Goal: Check status: Check status

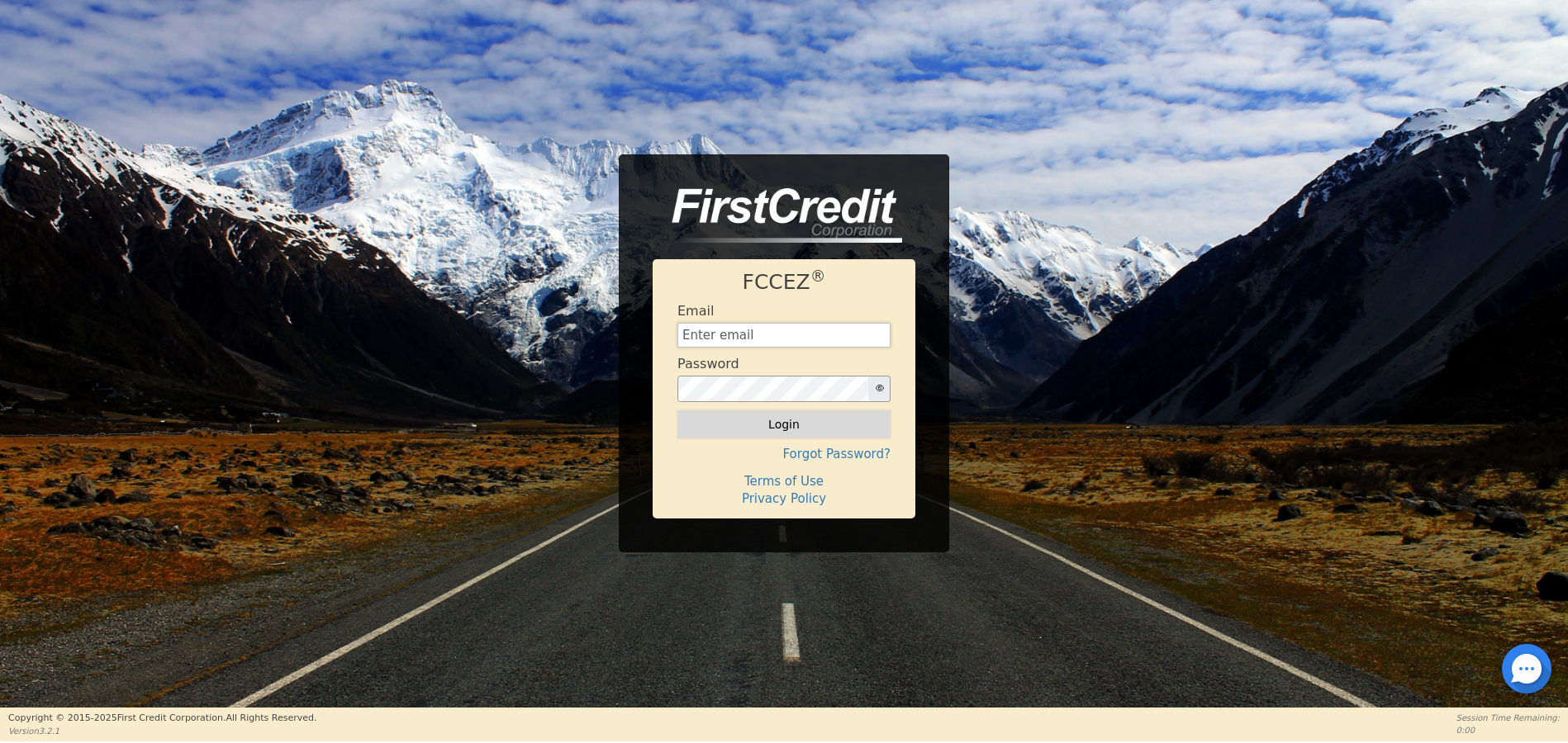
type input "klmandassociates2024@gmail.com"
click at [784, 426] on button "Login" at bounding box center [784, 425] width 213 height 28
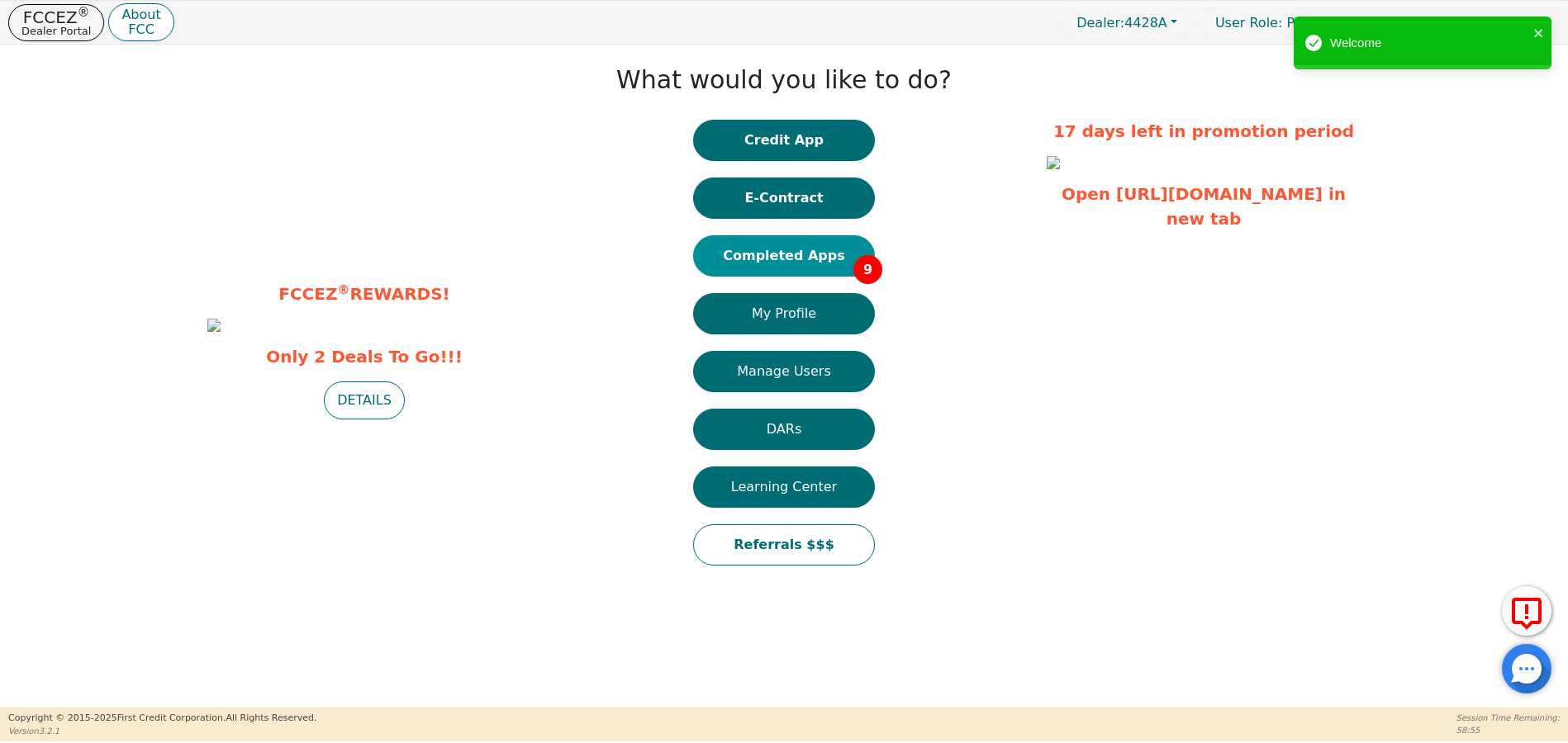
click at [781, 243] on button "Completed Apps 9" at bounding box center [784, 256] width 181 height 41
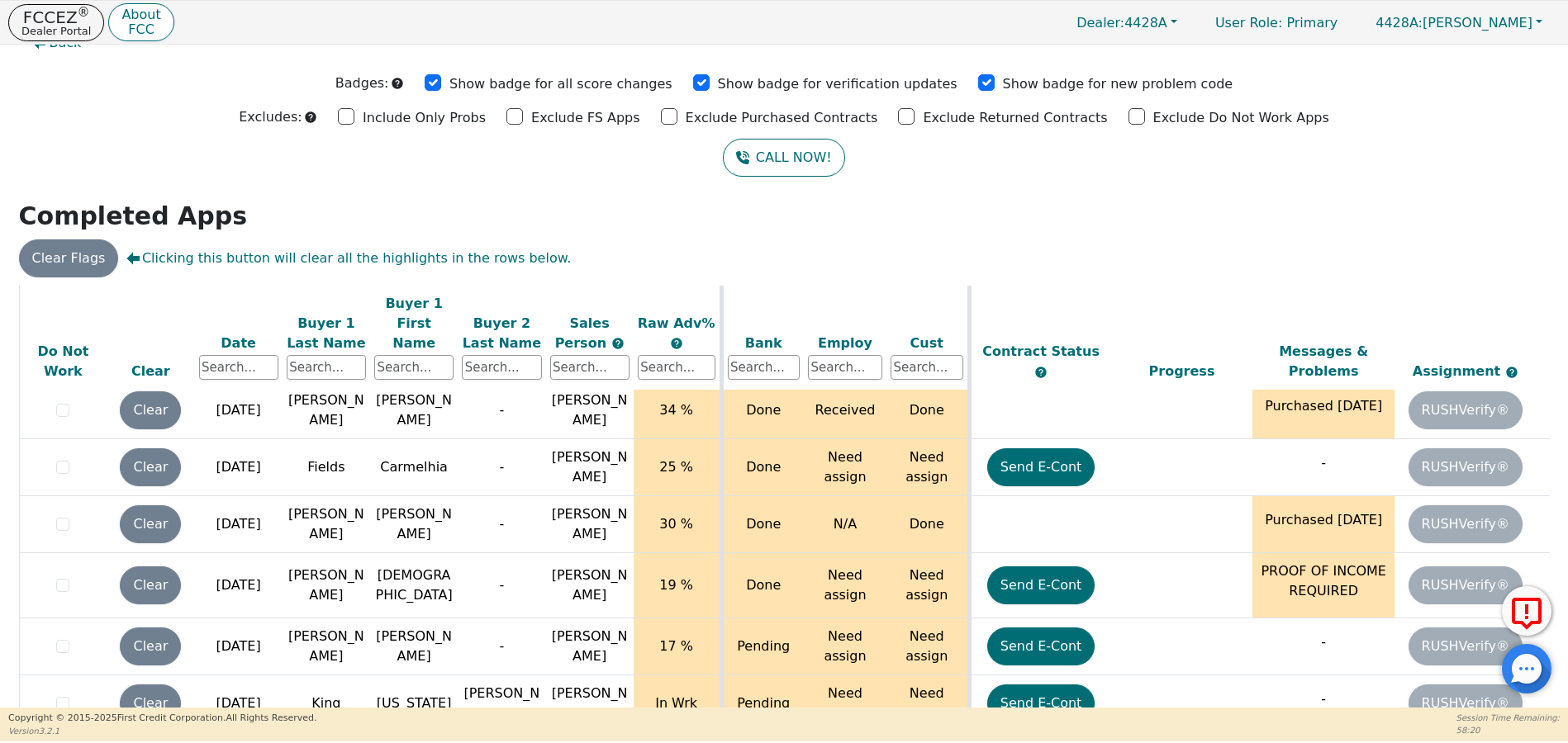
scroll to position [57, 0]
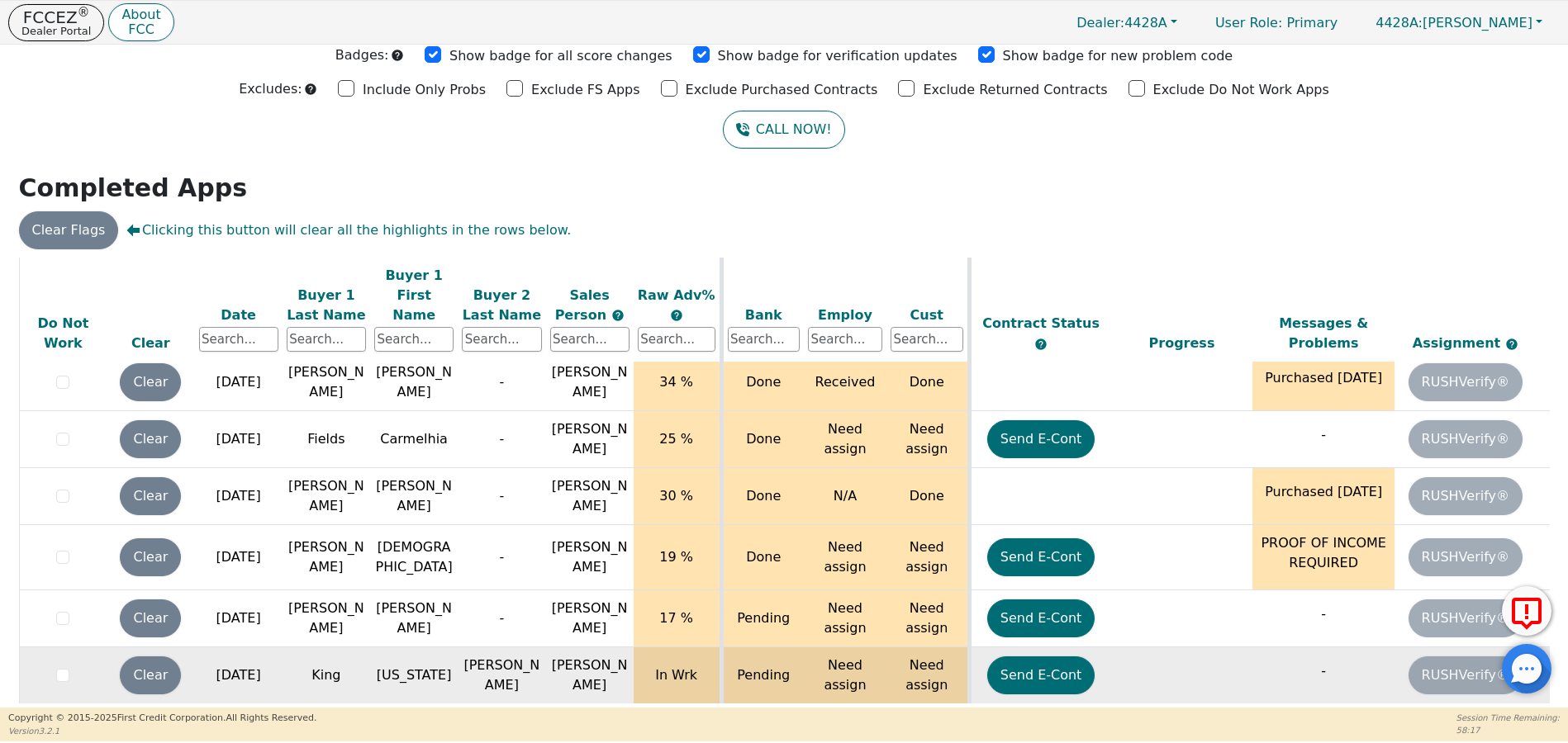
click at [455, 647] on td "[US_STATE]" at bounding box center [414, 675] width 87 height 57
click at [795, 653] on td "Pending" at bounding box center [763, 675] width 83 height 57
click at [761, 648] on td "Pending" at bounding box center [763, 675] width 83 height 57
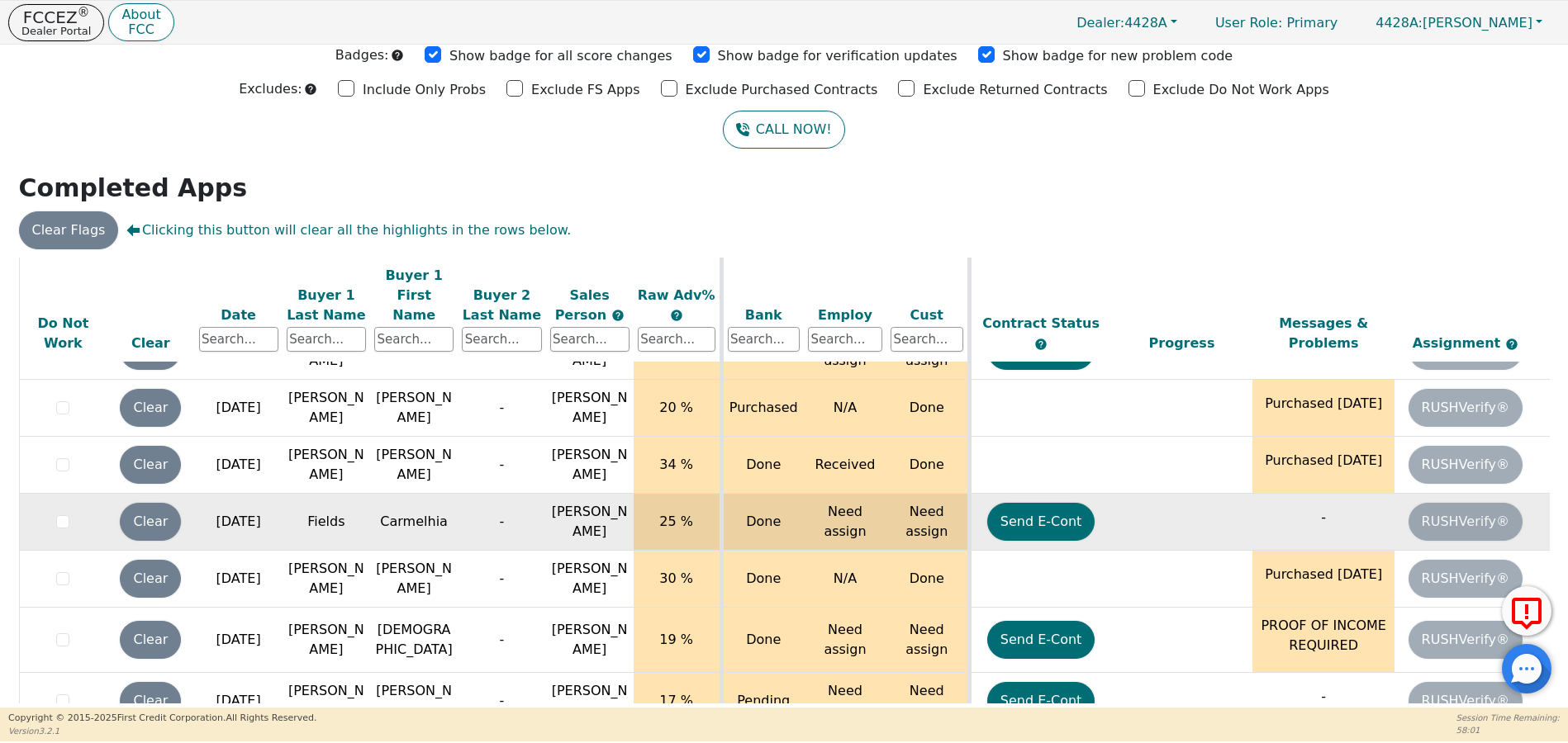
scroll to position [245, 0]
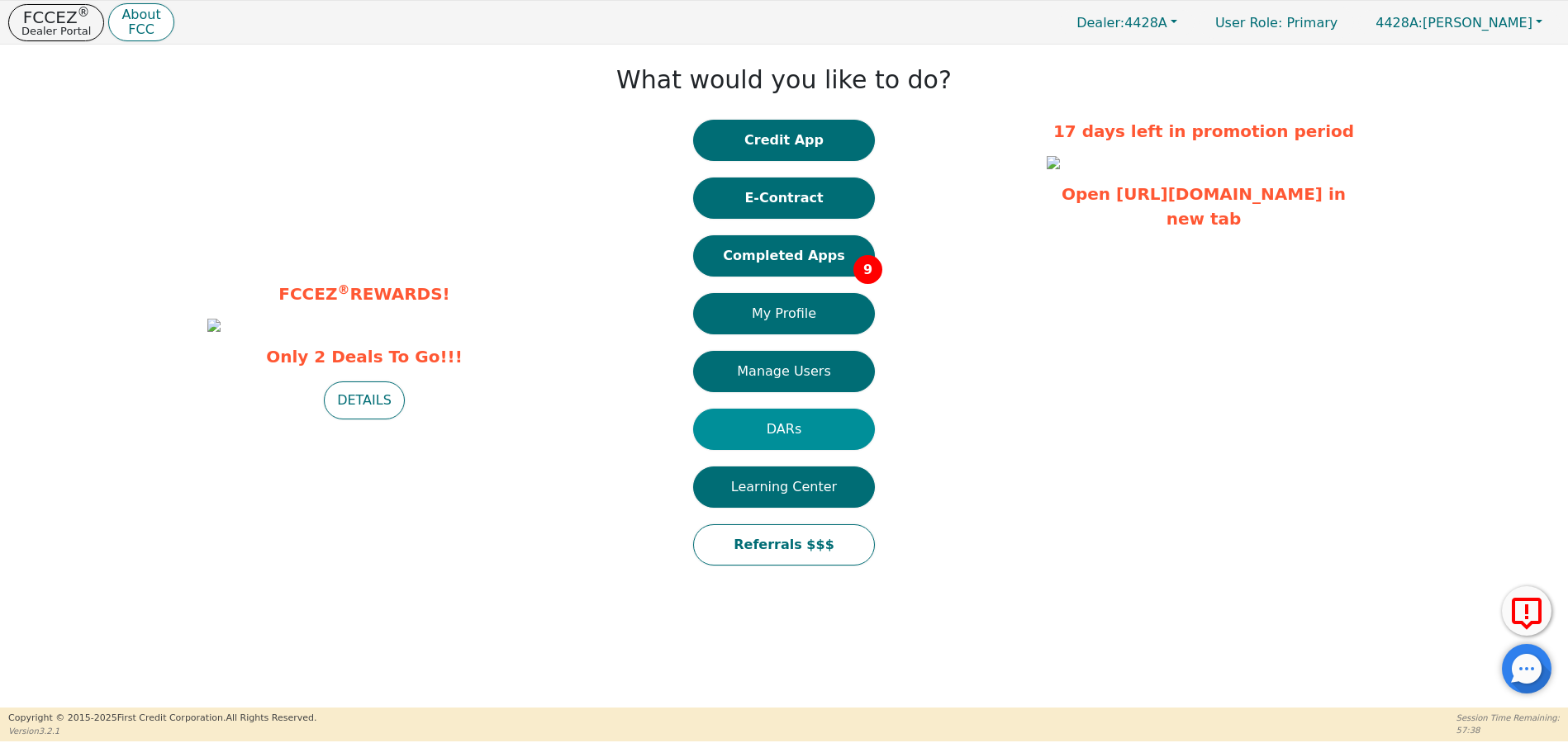
click at [804, 426] on button "DARs" at bounding box center [784, 429] width 181 height 41
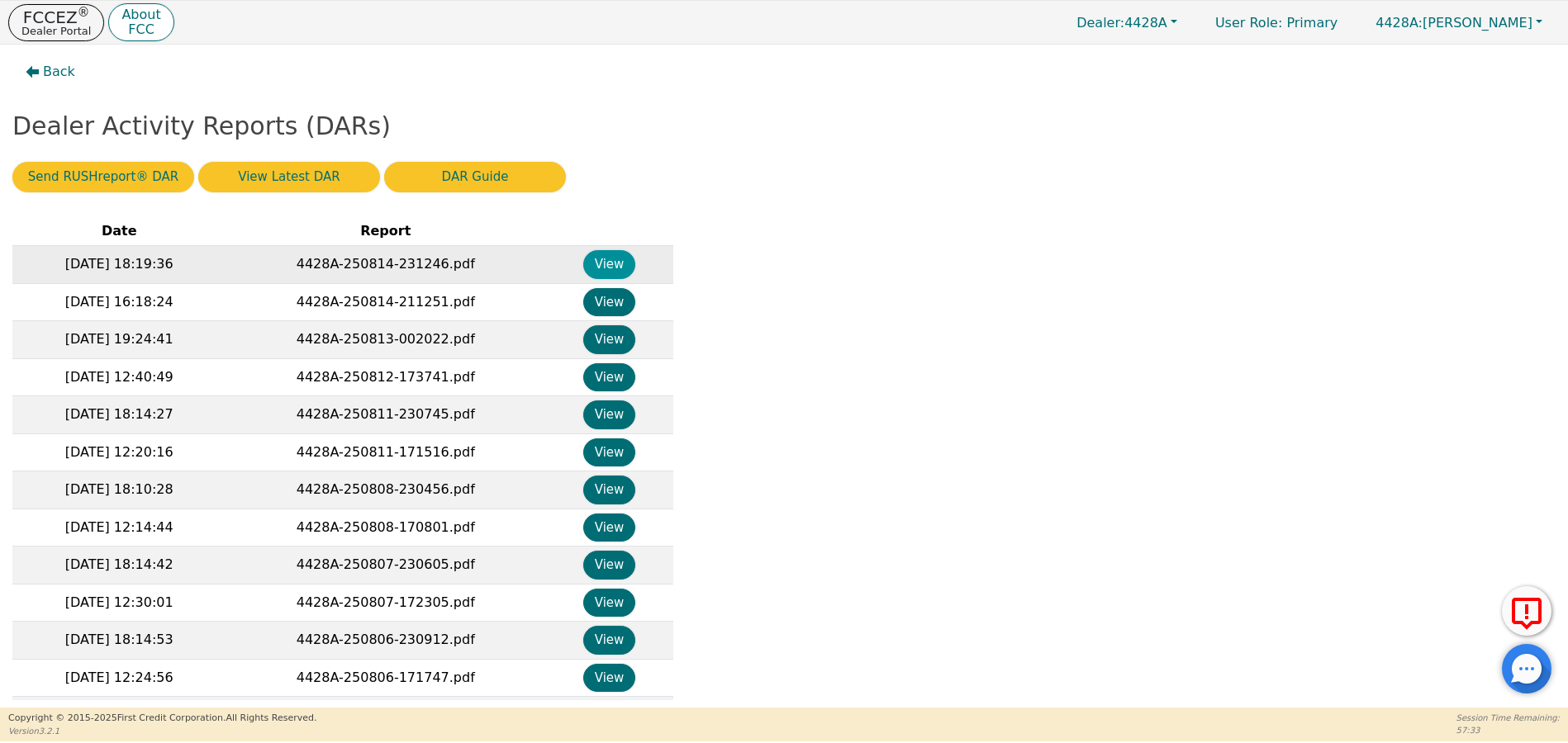
click at [609, 256] on button "View" at bounding box center [609, 264] width 52 height 29
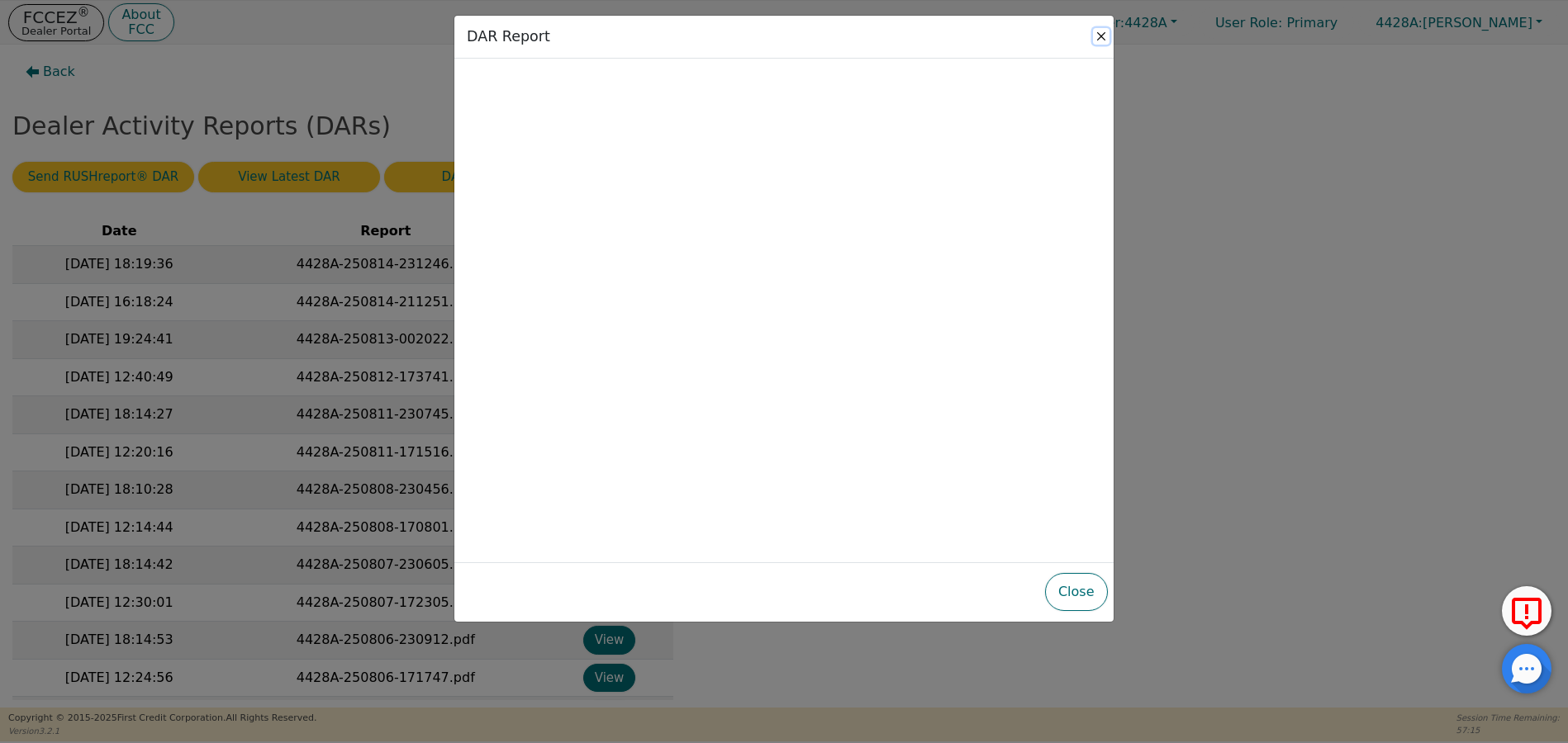
click at [1100, 34] on button "Close" at bounding box center [1101, 36] width 17 height 17
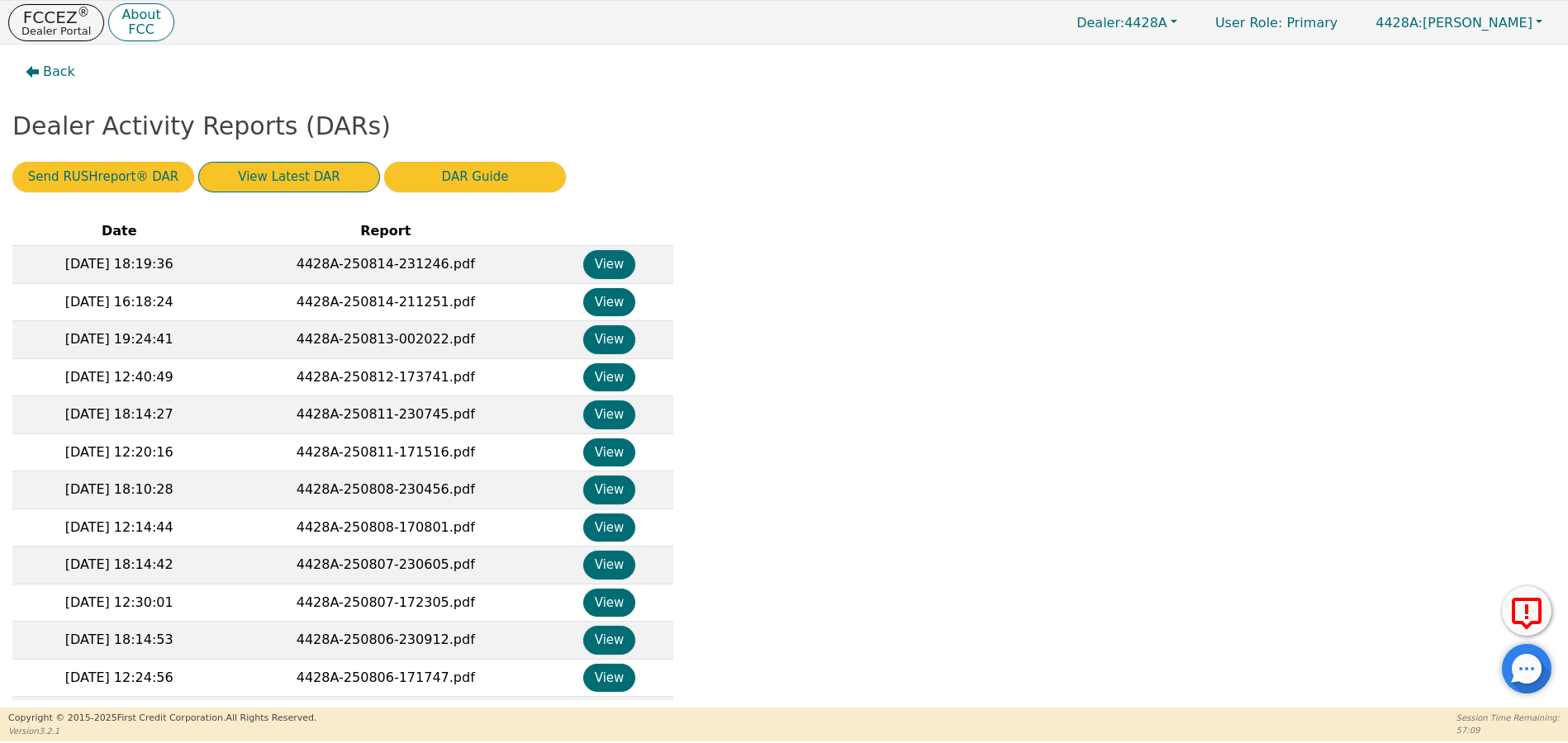
click at [247, 175] on button "View Latest DAR" at bounding box center [289, 177] width 181 height 31
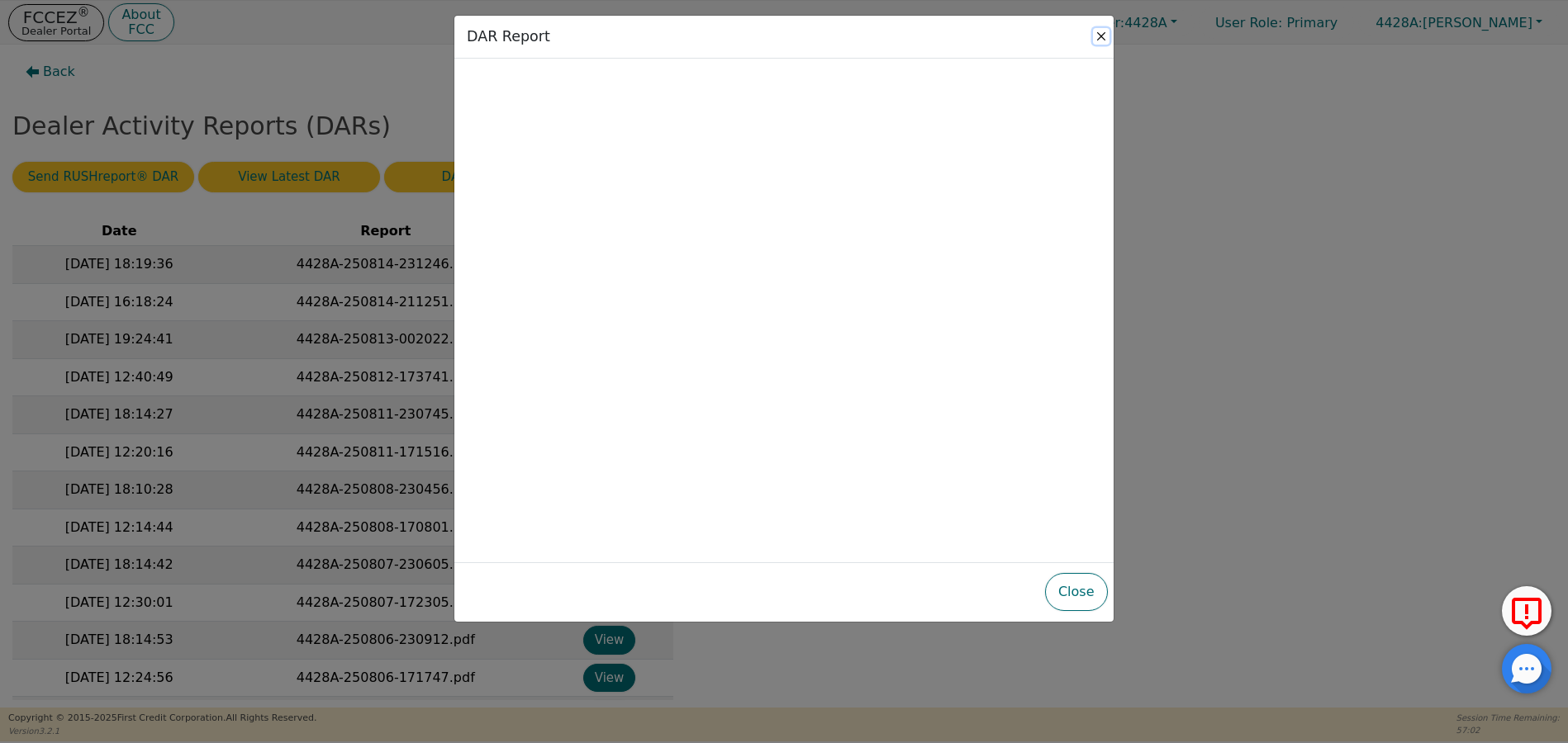
click at [1099, 31] on button "Close" at bounding box center [1101, 36] width 17 height 17
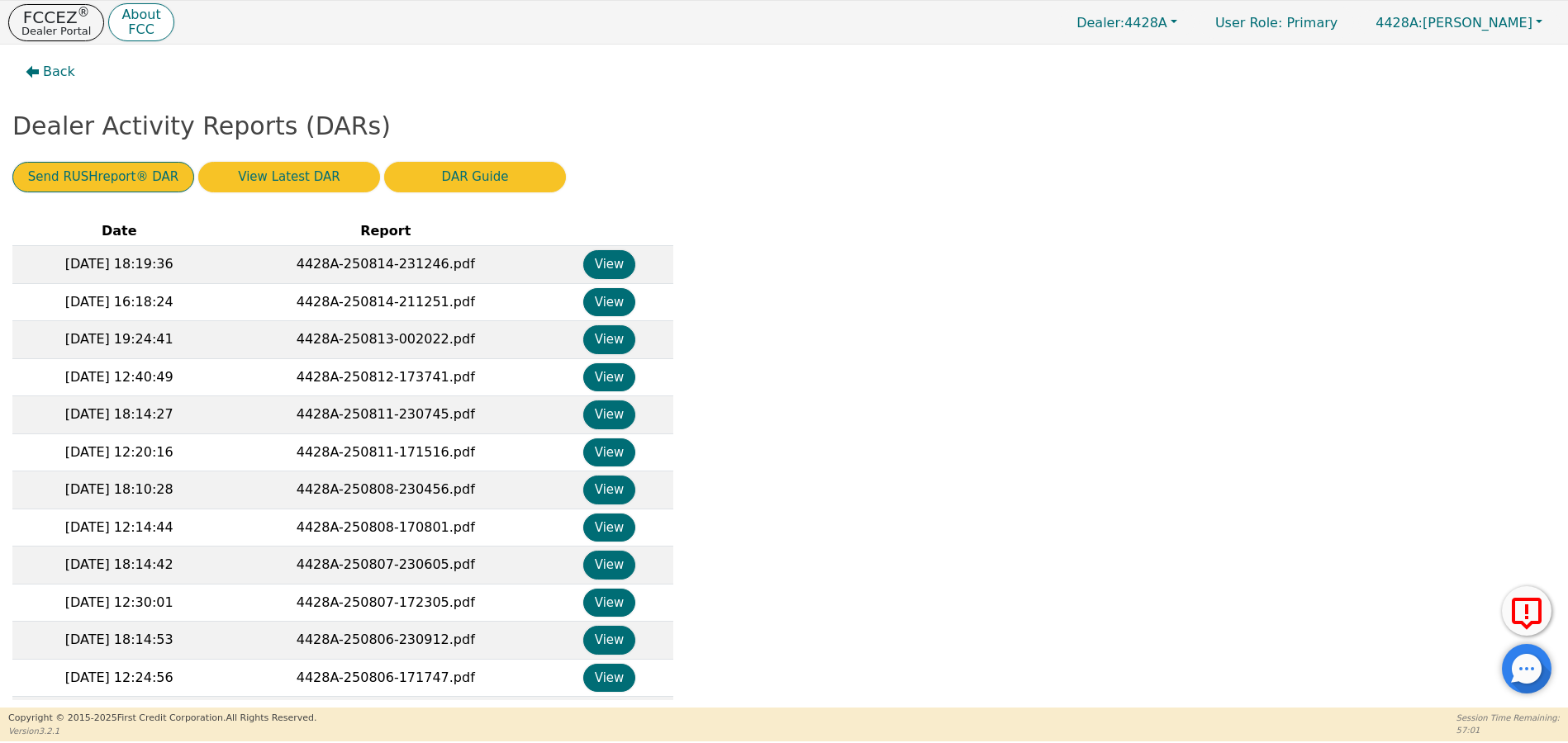
click at [81, 179] on button "Send RUSHreport® DAR" at bounding box center [103, 177] width 181 height 31
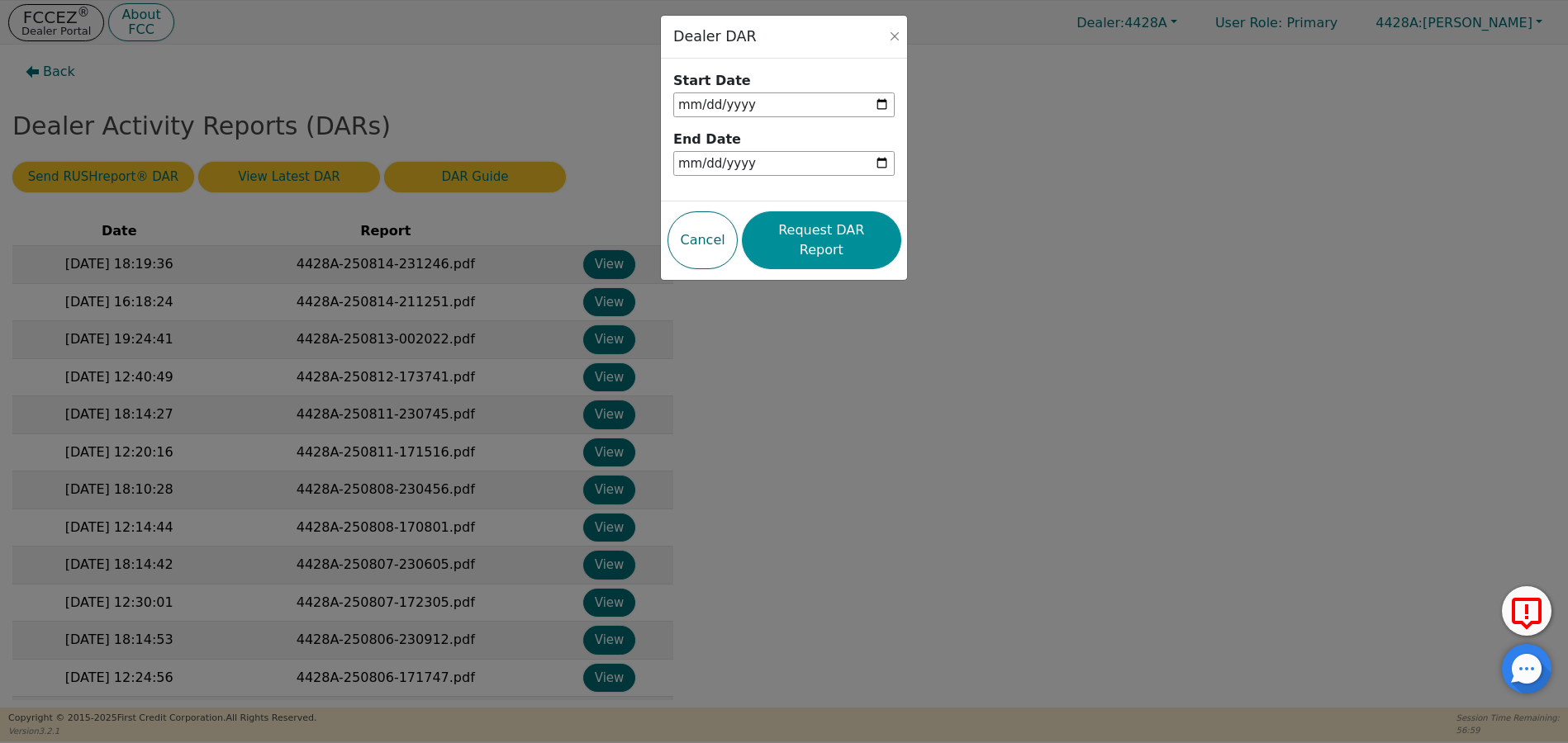
click at [801, 233] on button "Request DAR Report" at bounding box center [821, 240] width 159 height 58
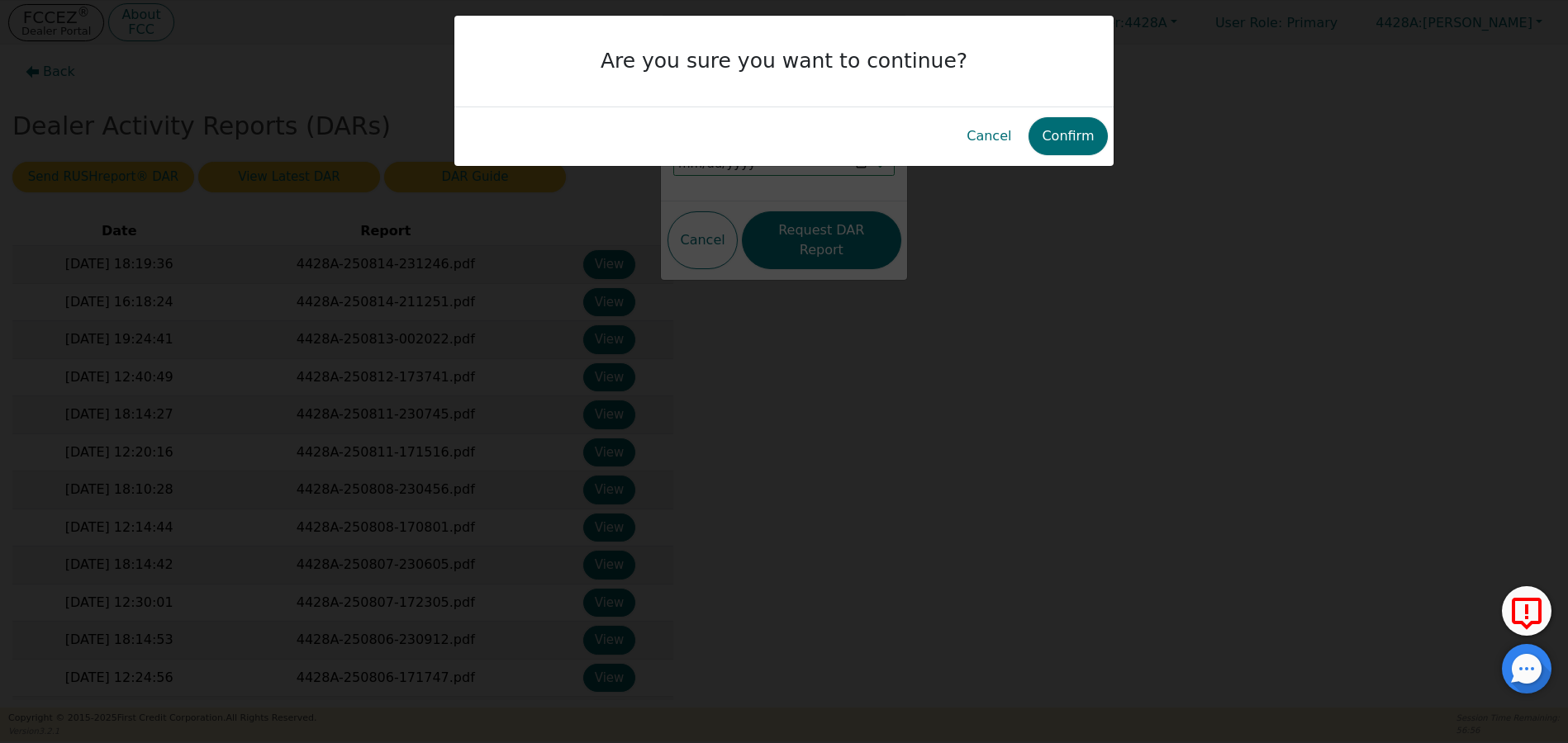
click at [998, 136] on button "Cancel" at bounding box center [989, 136] width 71 height 38
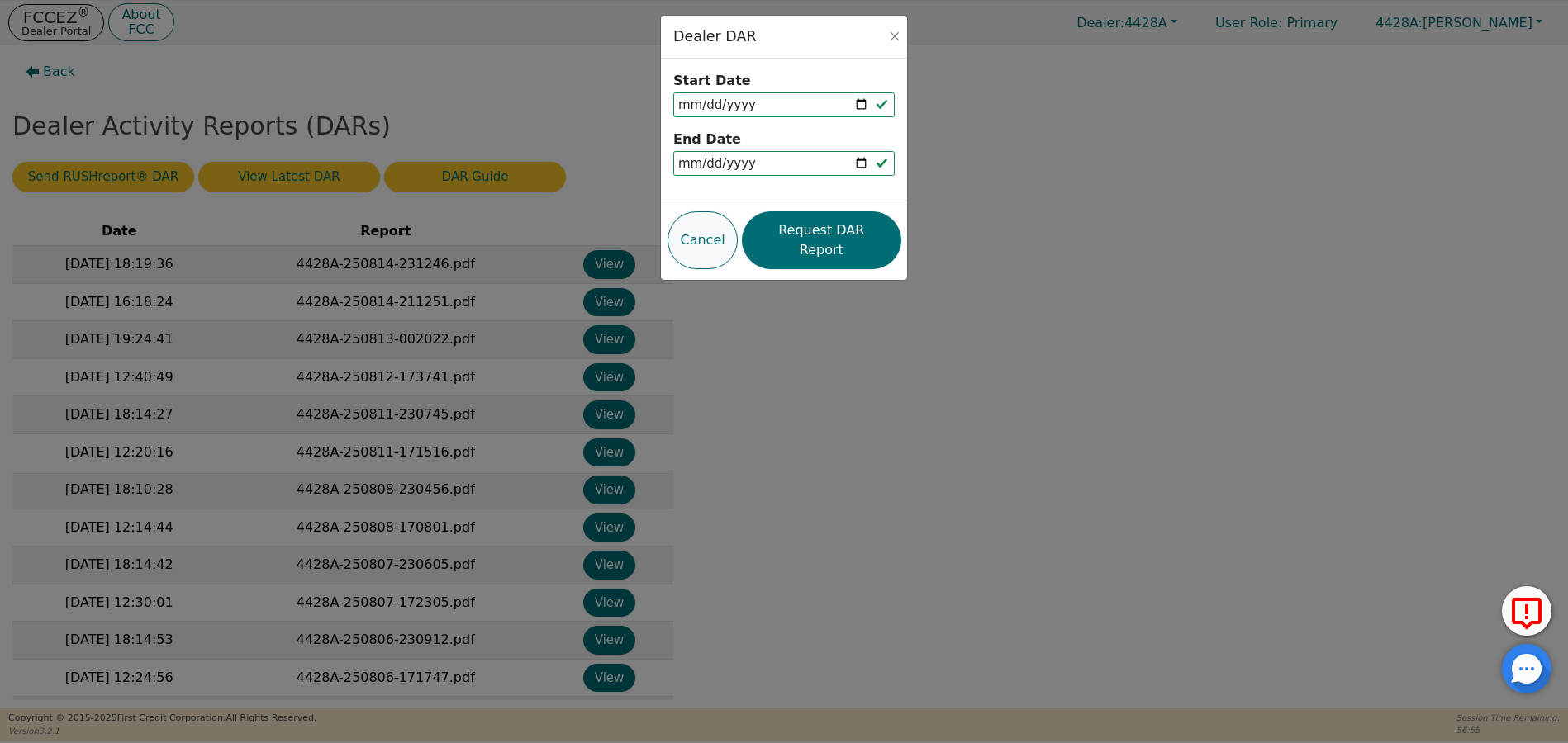
click at [723, 225] on button "Cancel" at bounding box center [702, 240] width 71 height 58
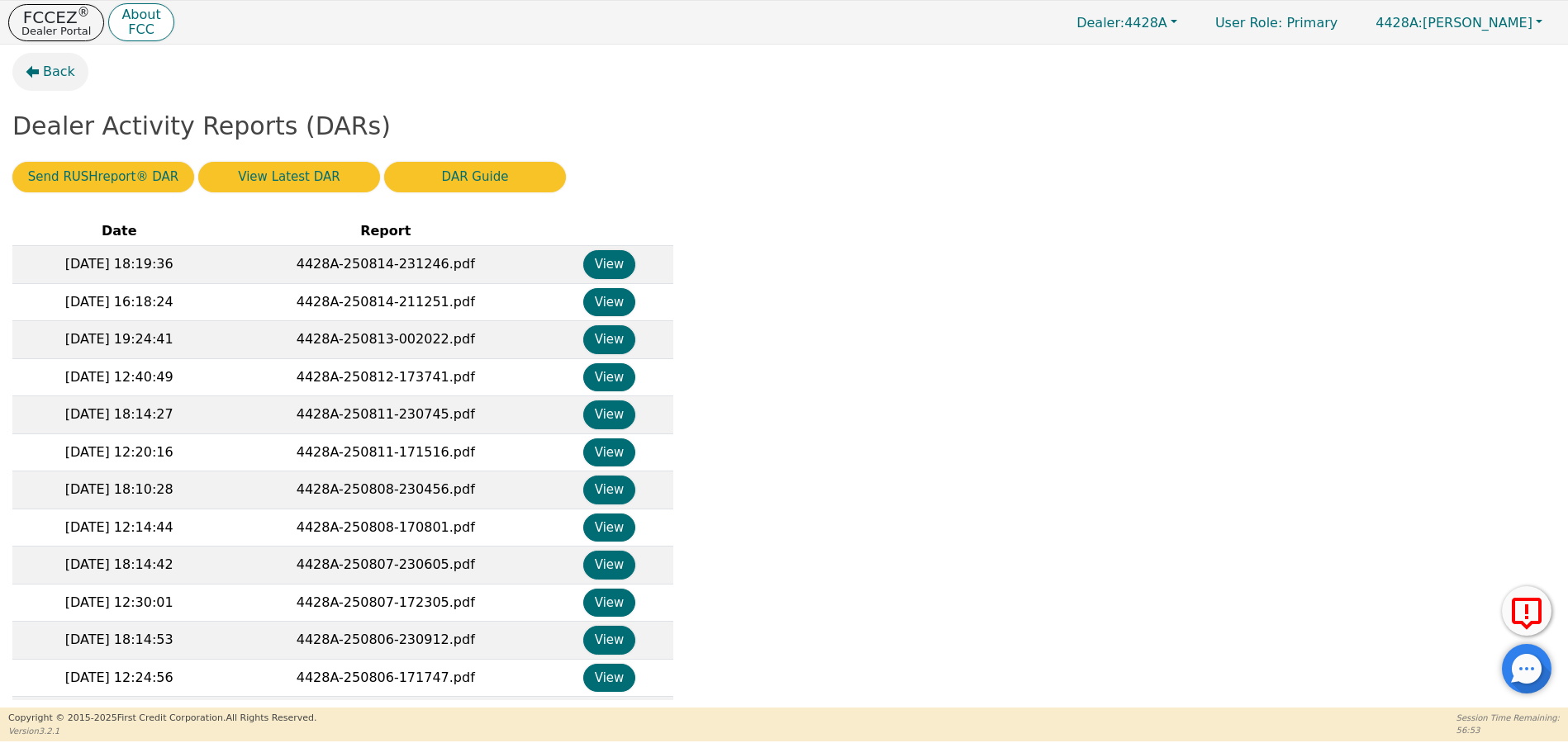
click at [51, 70] on span "Back" at bounding box center [58, 72] width 32 height 20
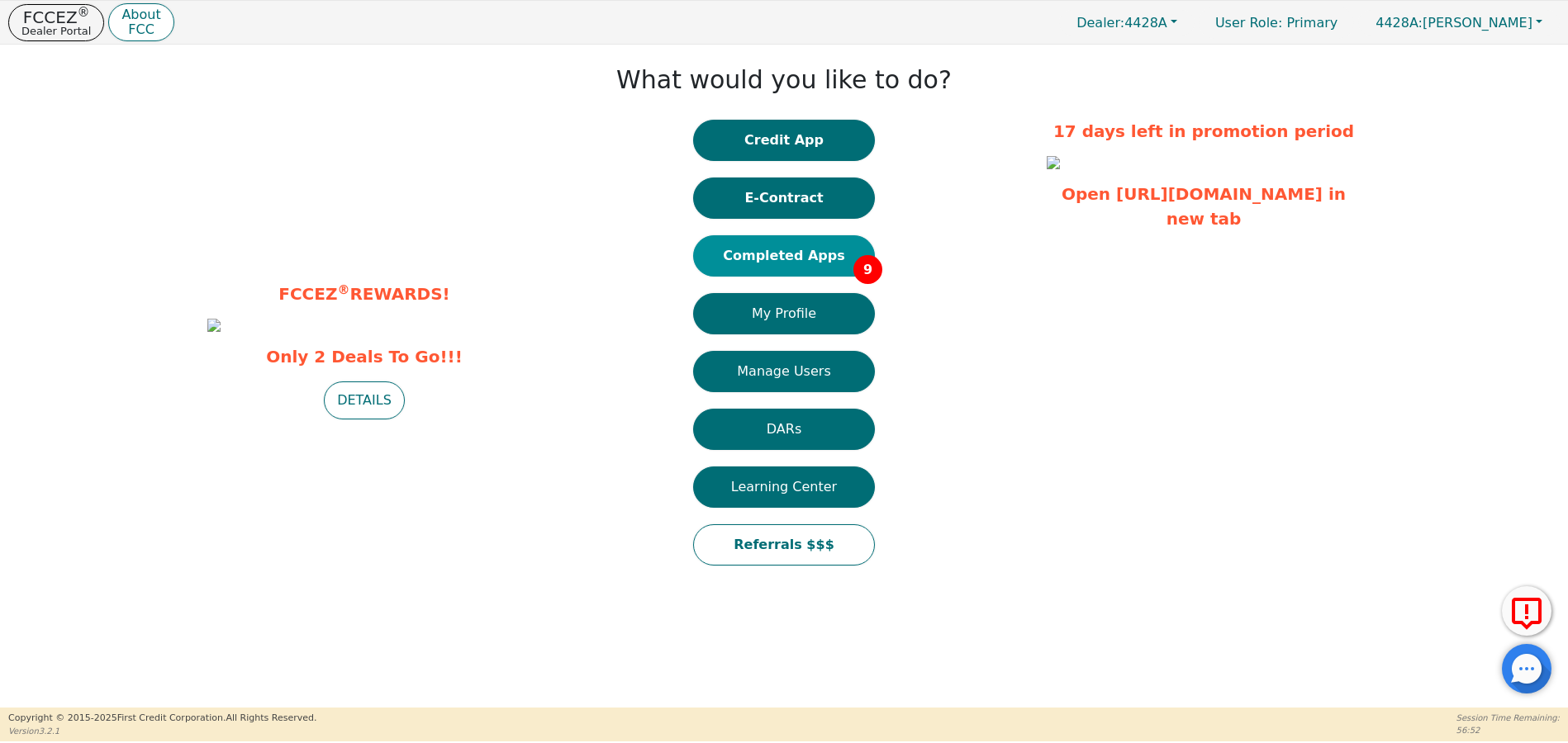
click at [811, 249] on button "Completed Apps 9" at bounding box center [784, 256] width 181 height 41
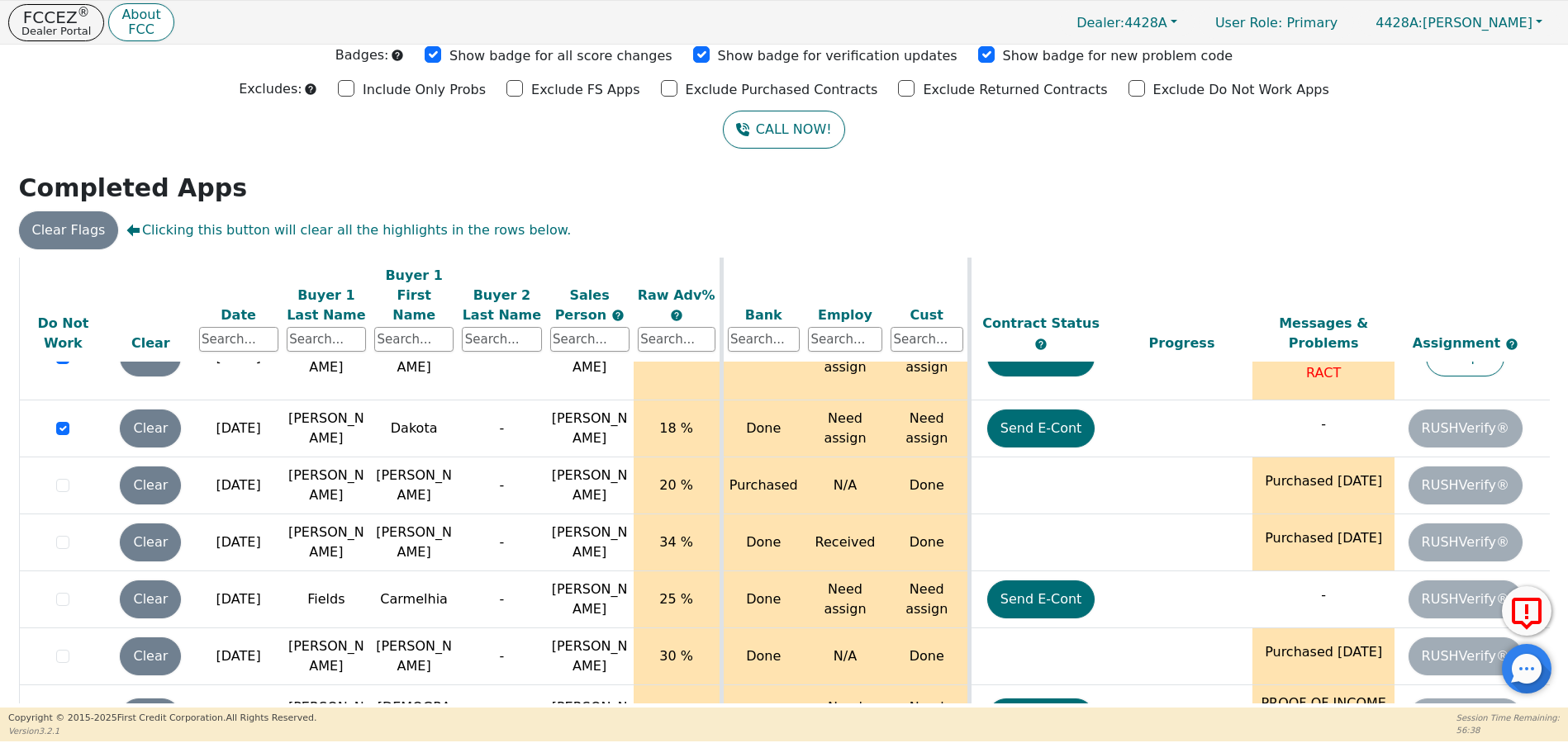
scroll to position [80, 0]
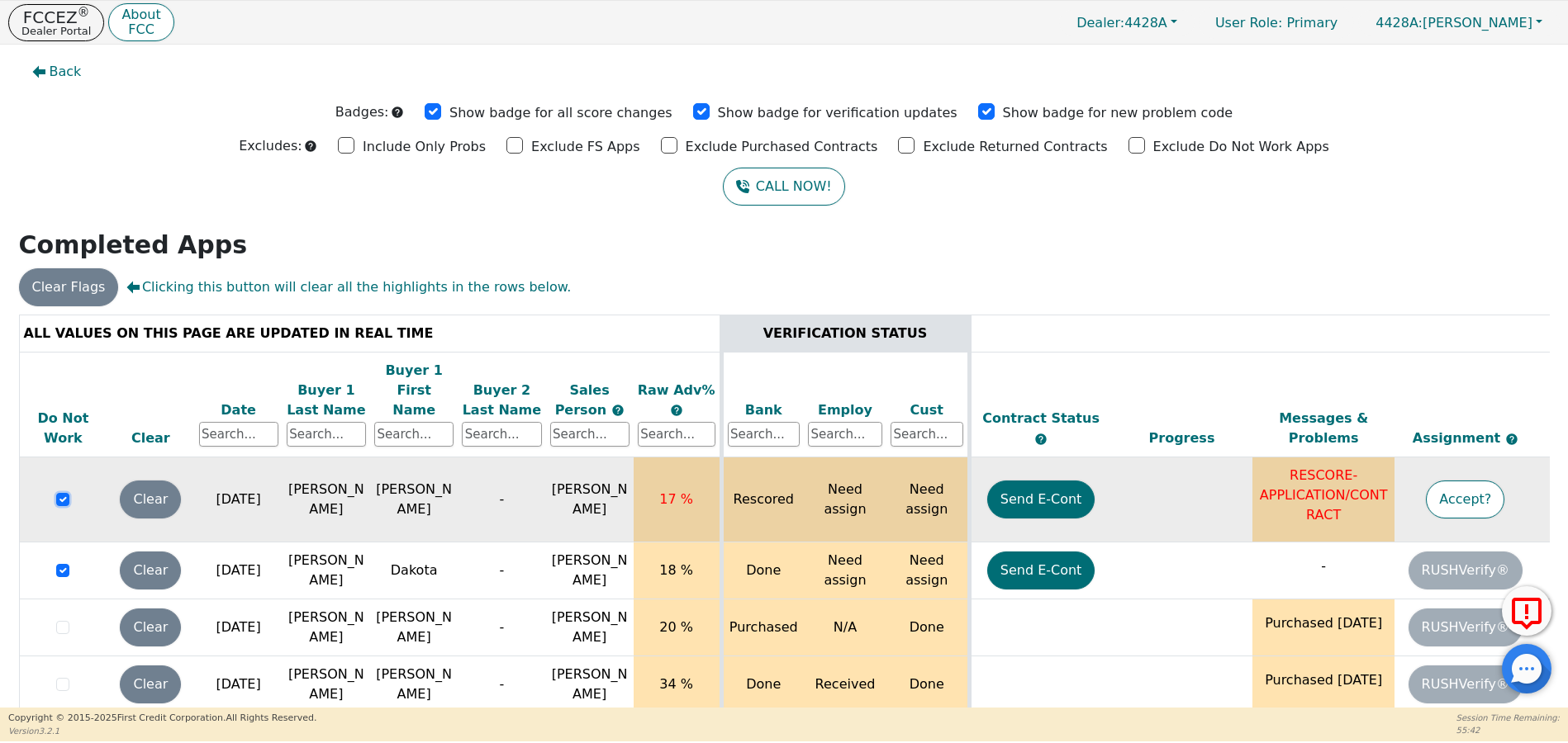
click at [61, 493] on input "checkbox" at bounding box center [62, 499] width 13 height 13
click at [64, 493] on input "checkbox" at bounding box center [62, 499] width 13 height 13
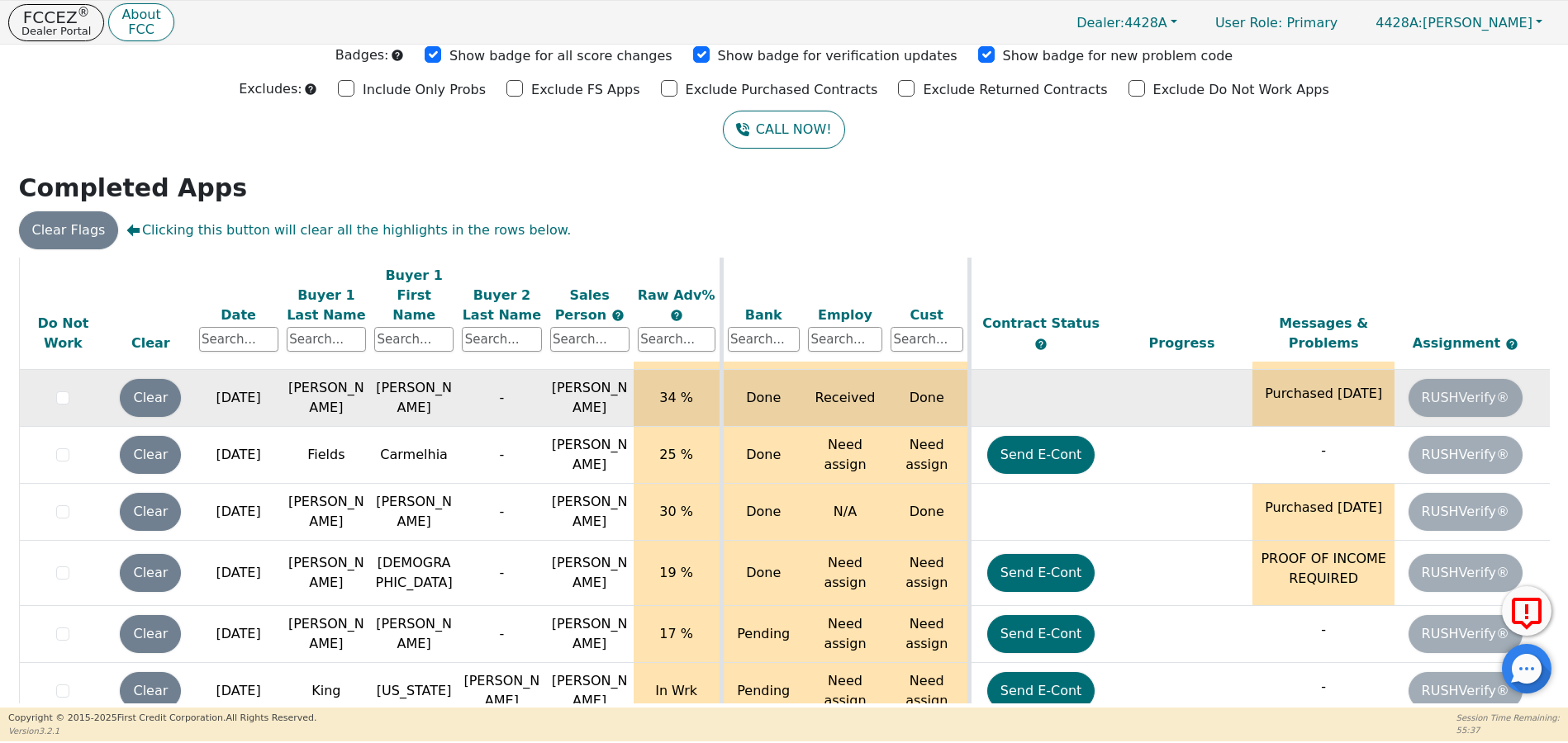
scroll to position [245, 0]
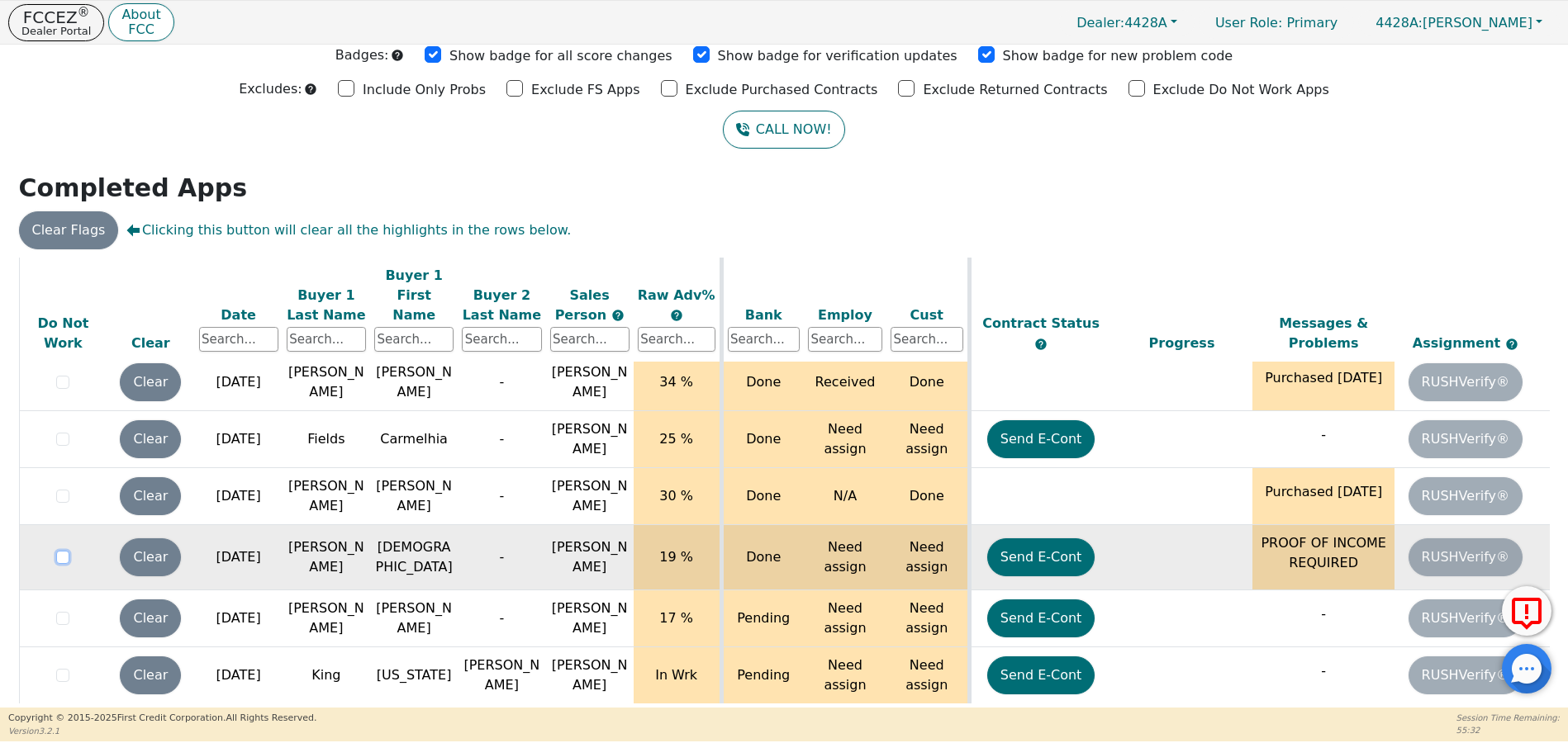
click at [59, 550] on input "checkbox" at bounding box center [62, 556] width 13 height 13
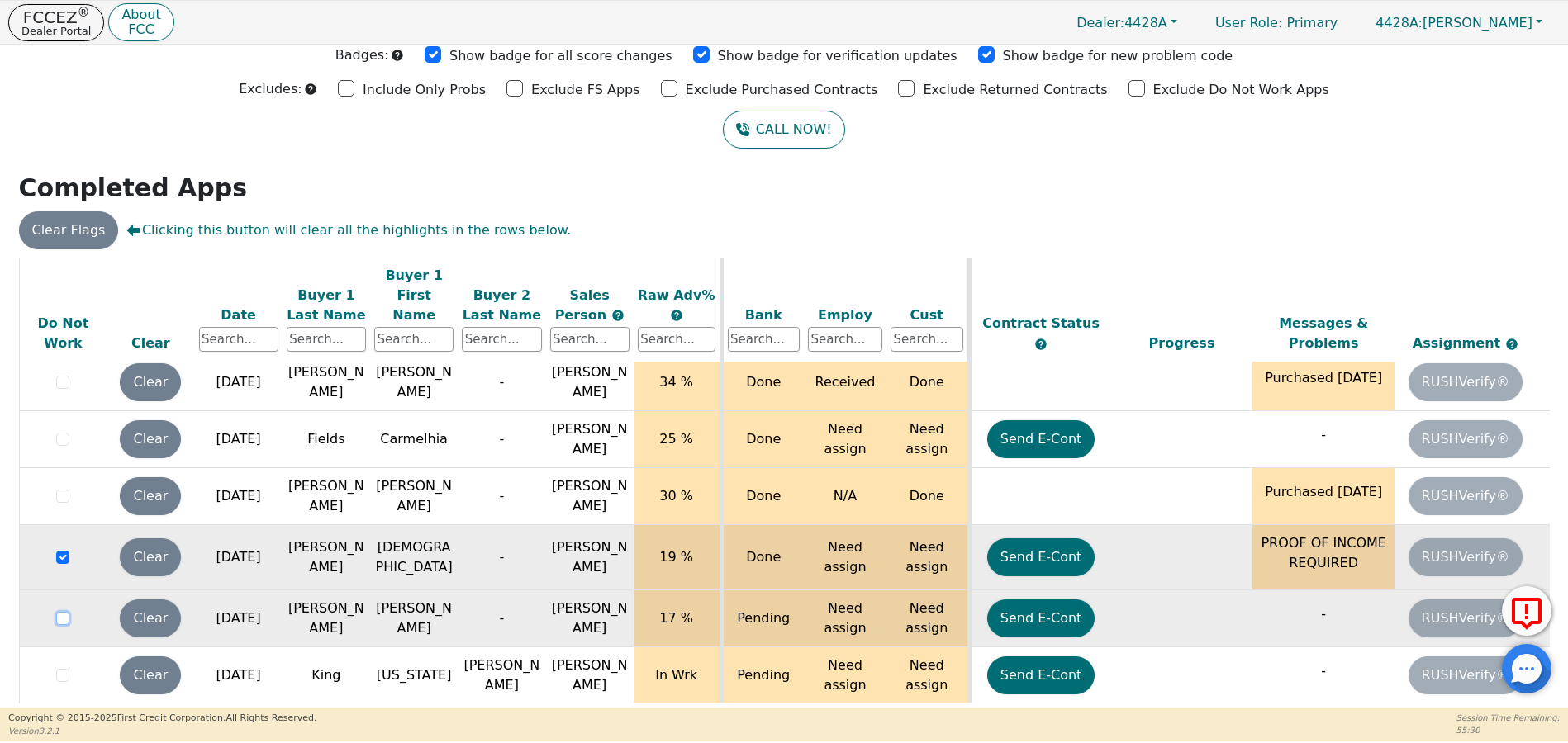
click at [59, 612] on input "checkbox" at bounding box center [62, 618] width 13 height 13
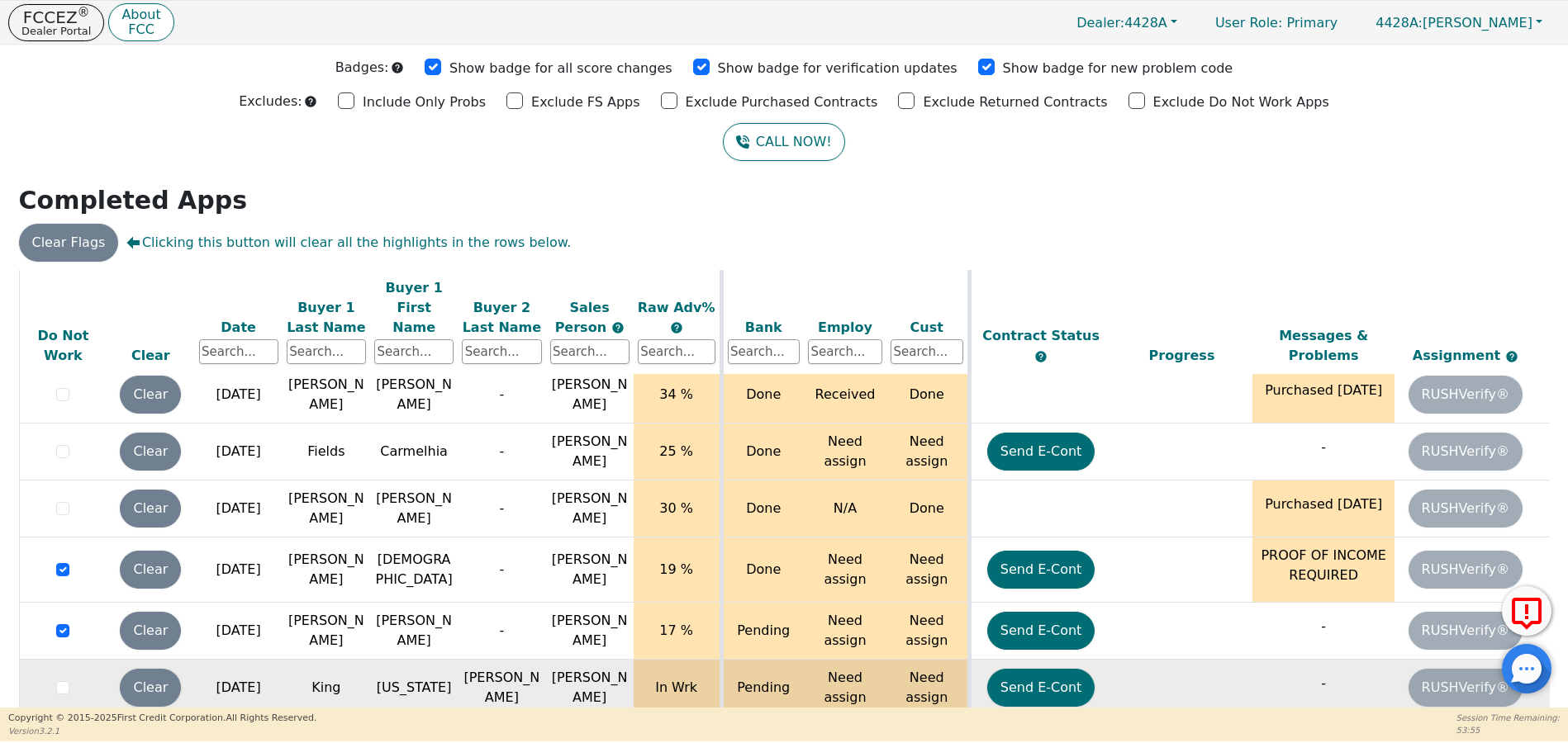
scroll to position [57, 0]
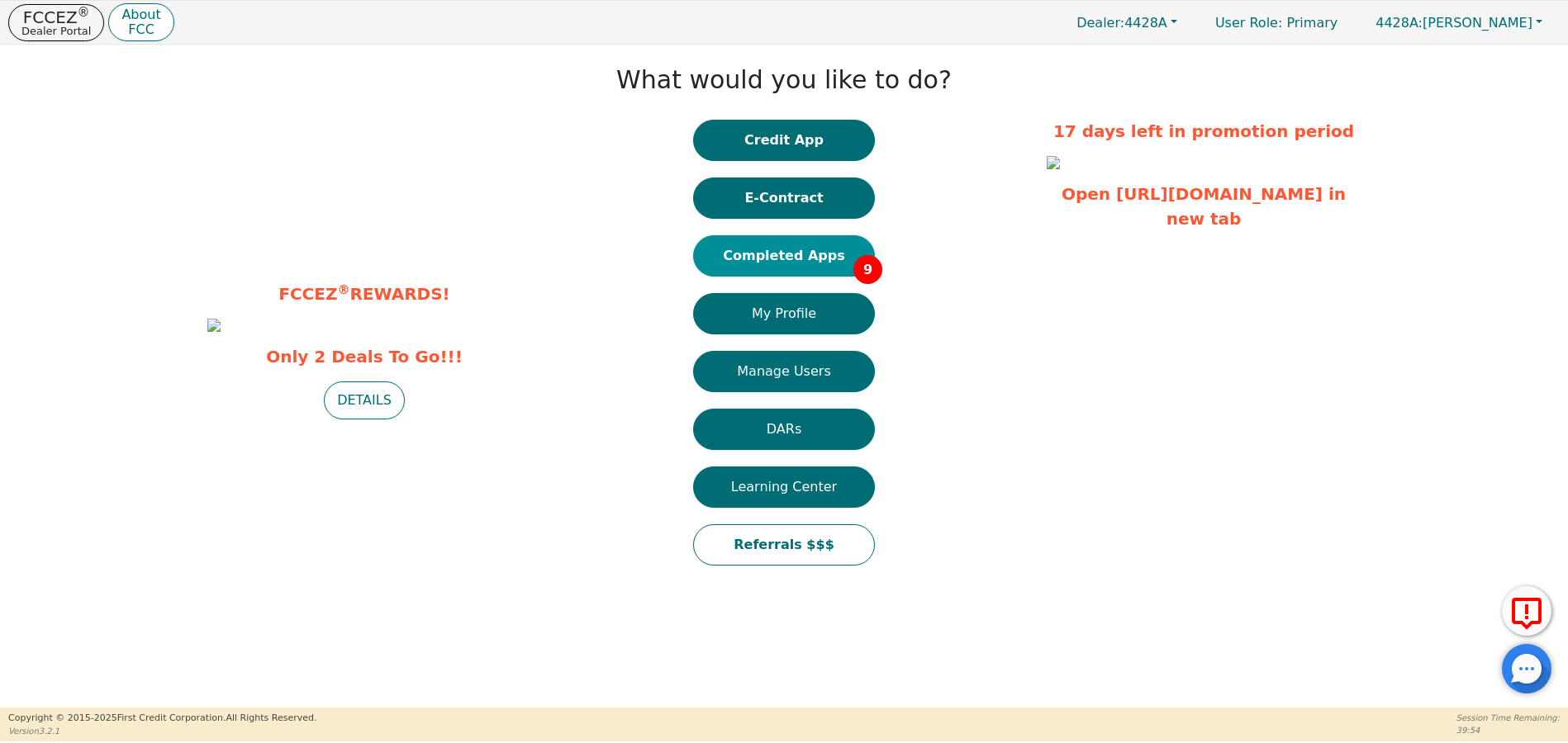
click at [808, 260] on button "Completed Apps 9" at bounding box center [784, 256] width 181 height 41
